Goal: Information Seeking & Learning: Learn about a topic

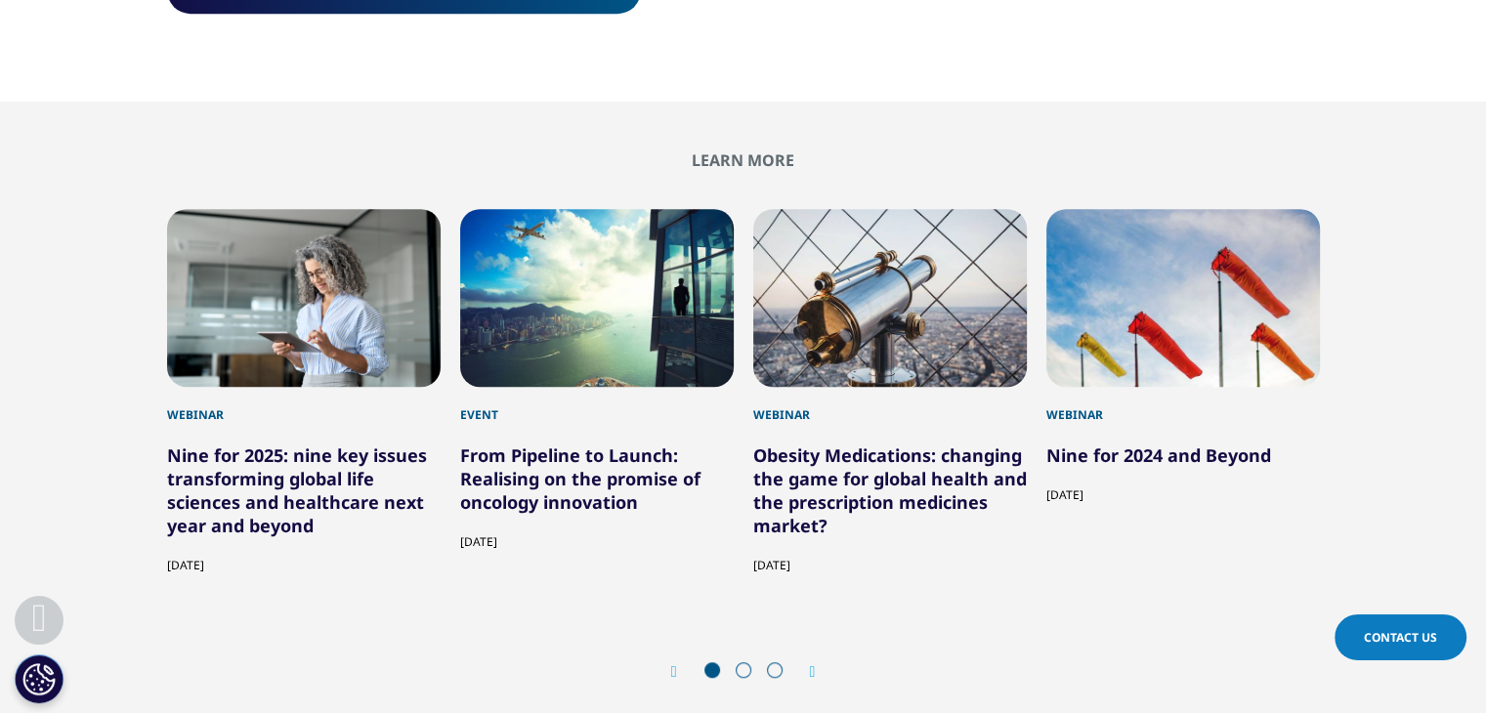
scroll to position [1105, 0]
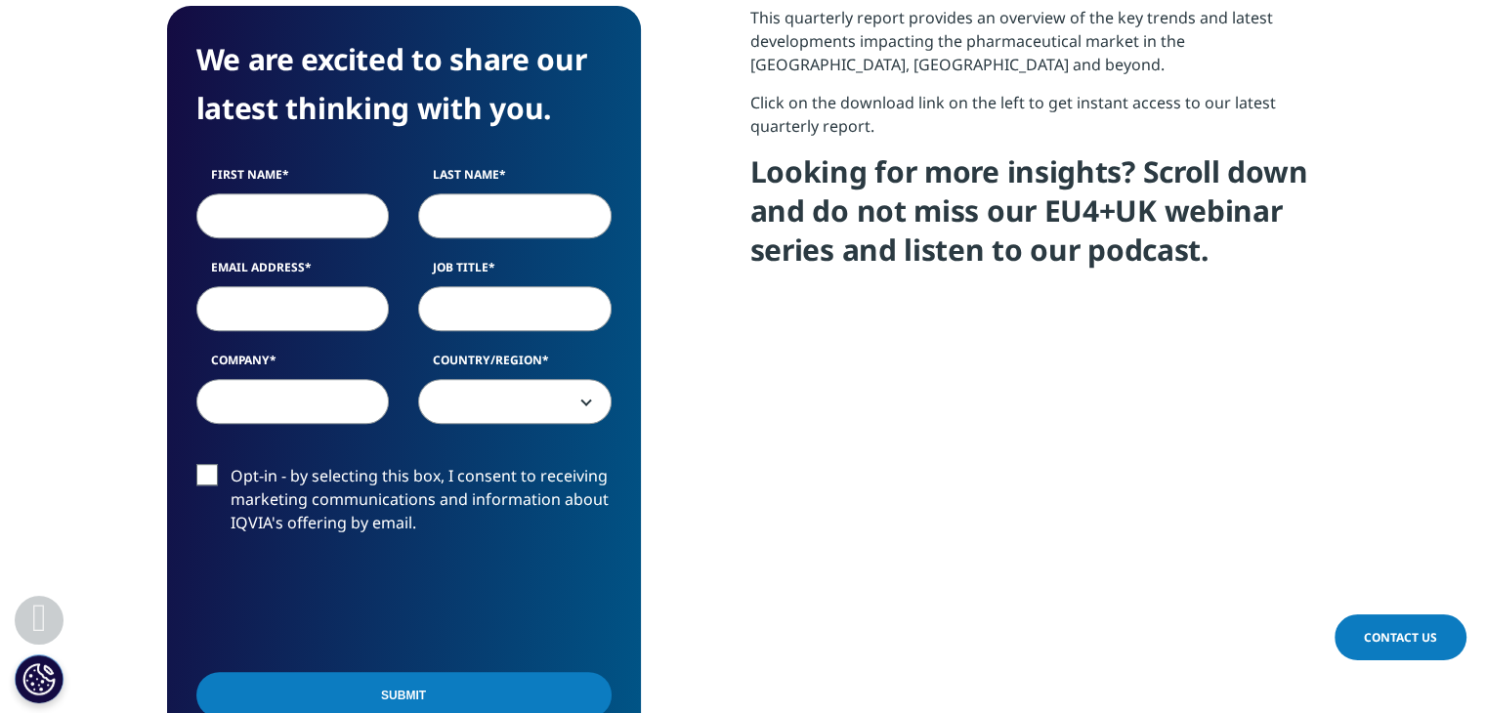
scroll to position [831, 0]
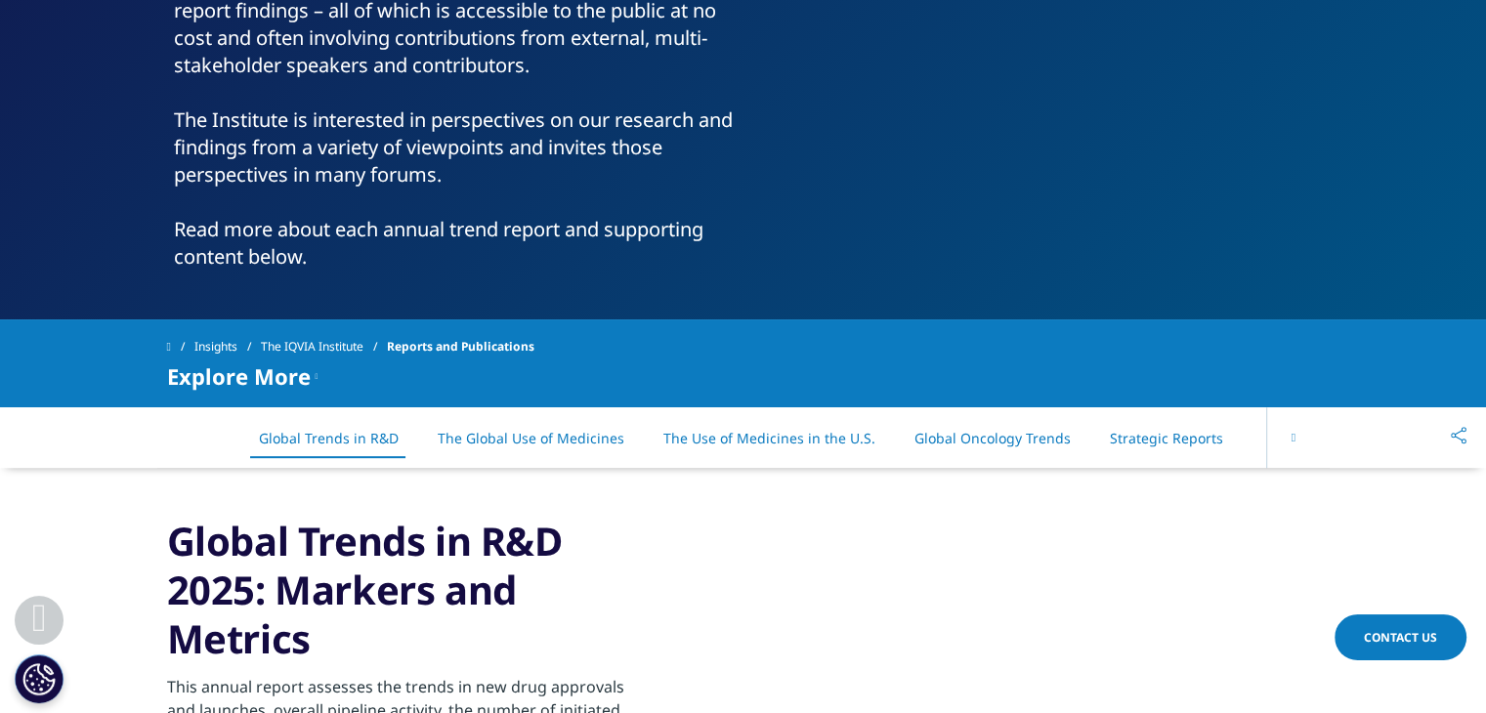
scroll to position [651, 0]
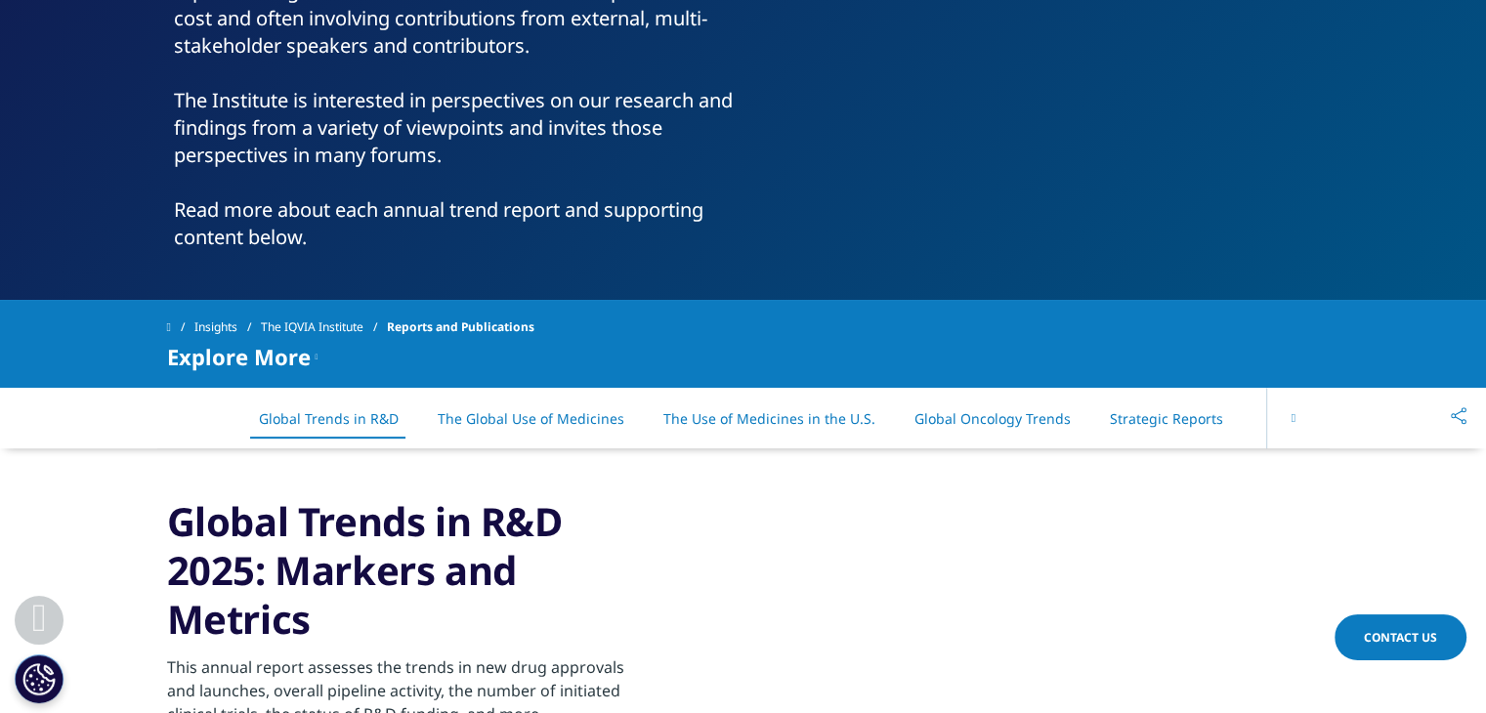
click at [1173, 422] on link "Strategic Reports" at bounding box center [1166, 418] width 113 height 19
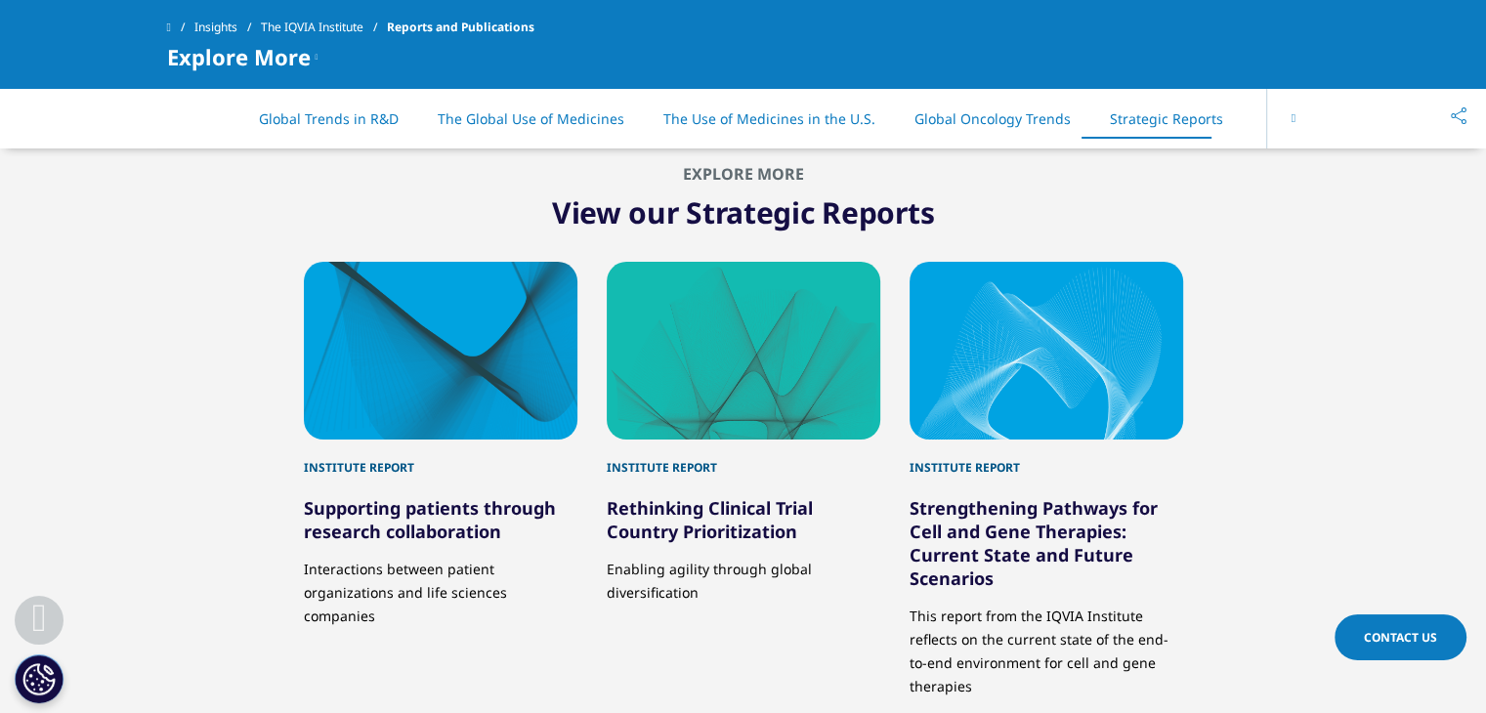
scroll to position [9487, 0]
click at [1295, 120] on icon at bounding box center [1293, 118] width 4 height 12
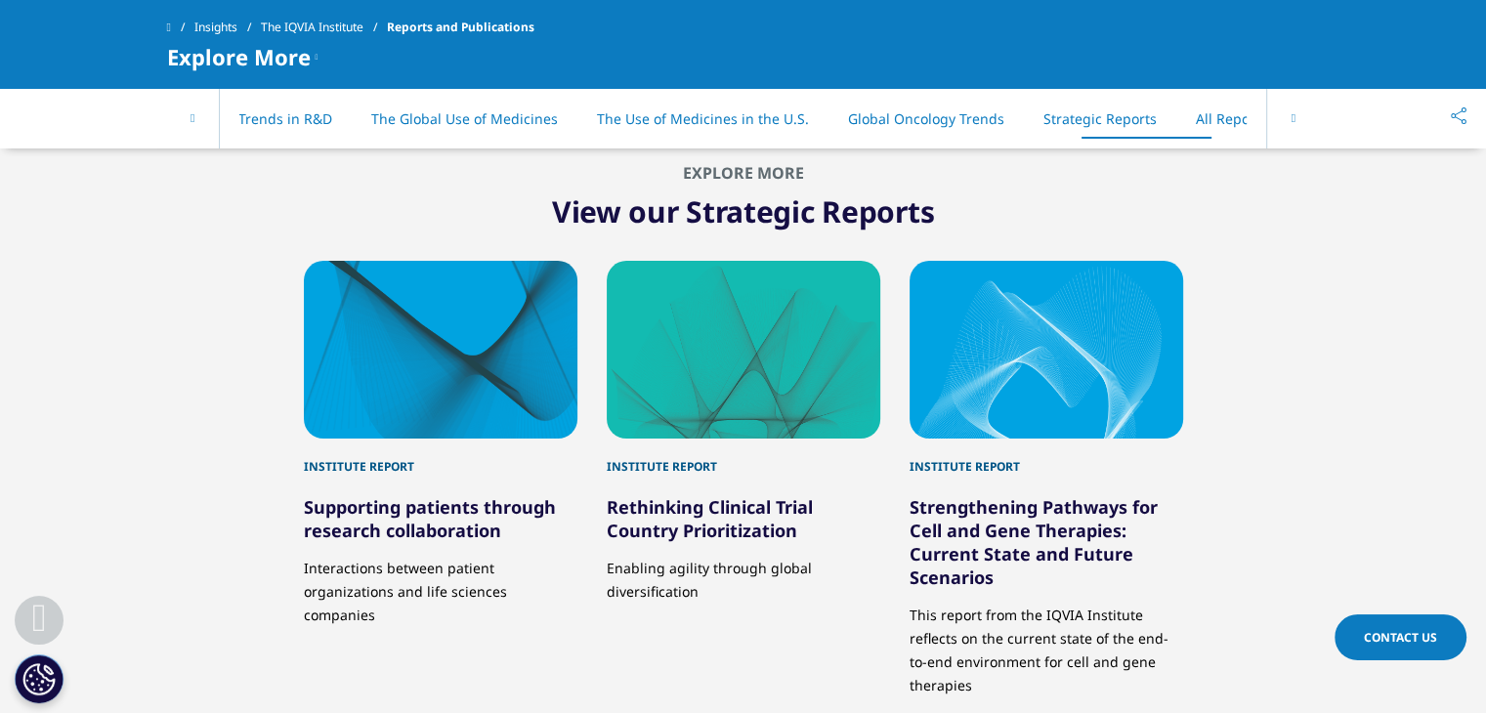
scroll to position [0, 84]
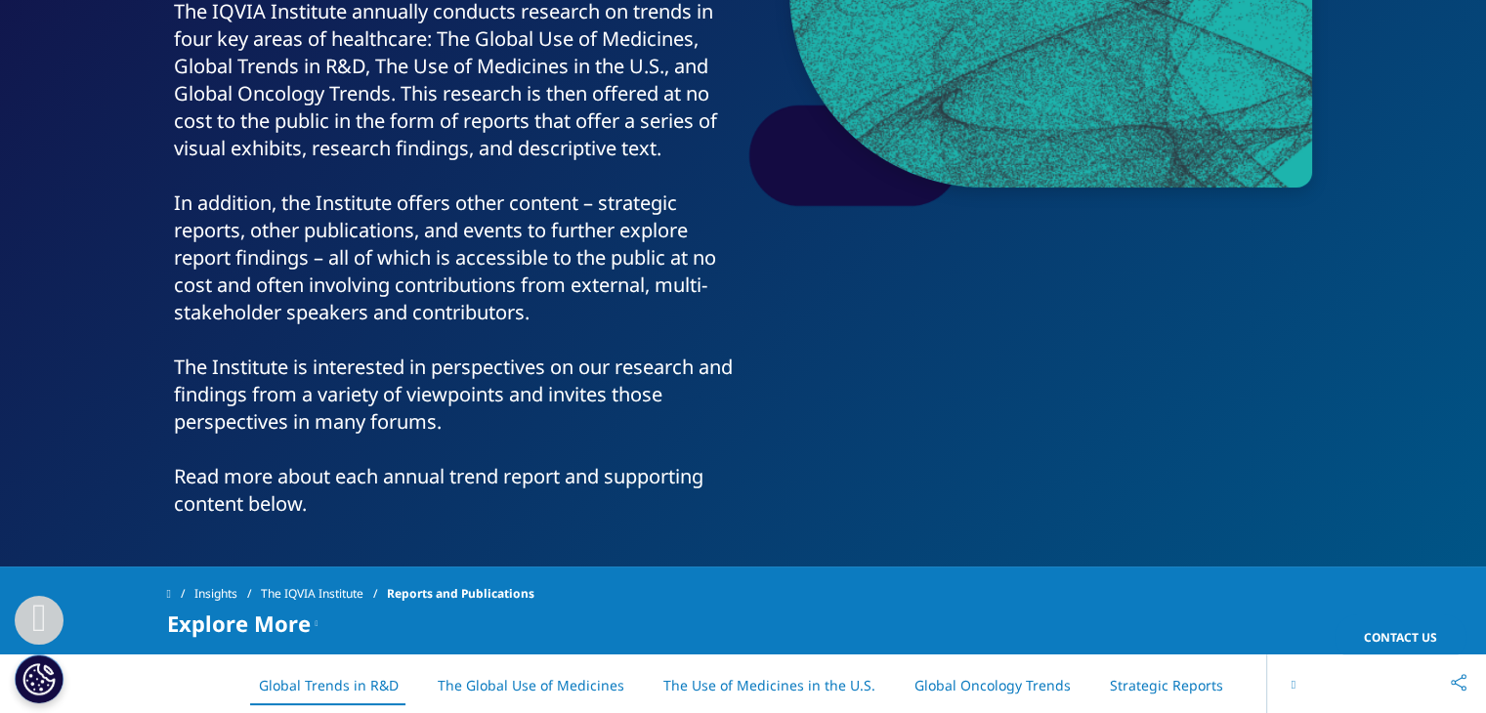
scroll to position [379, 0]
